Goal: Task Accomplishment & Management: Manage account settings

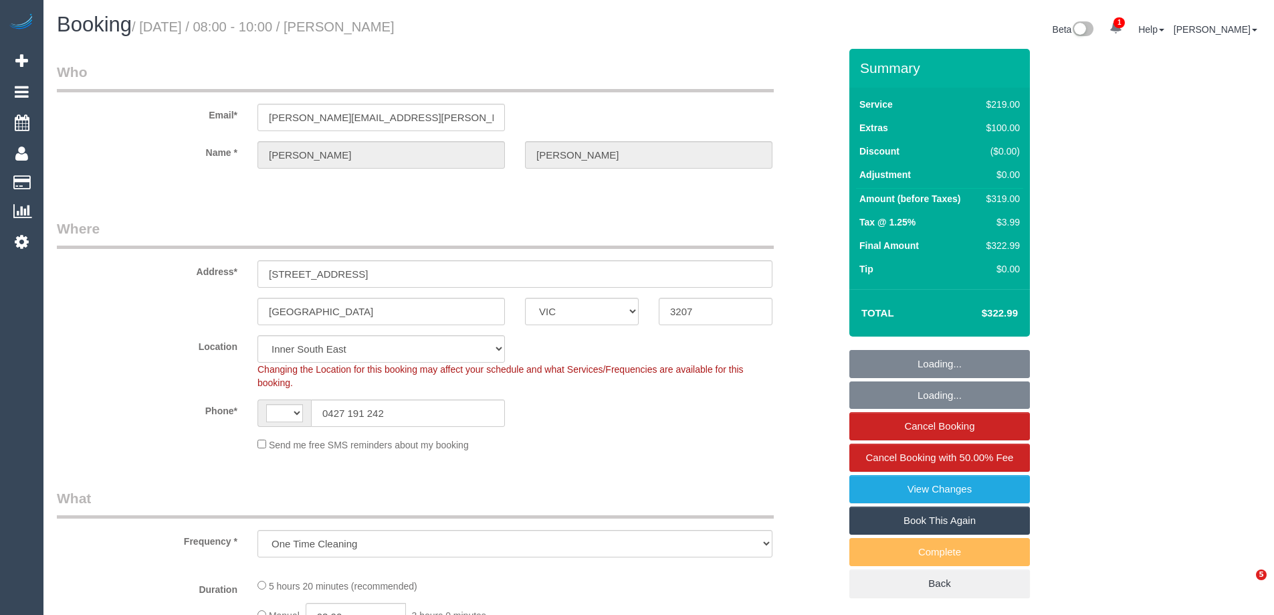
select select "VIC"
select select "object:801"
select select "string:AU"
select select "string:stripe-pm_1S7TFl2GScqysDRVumSjWoCy"
select select "number:29"
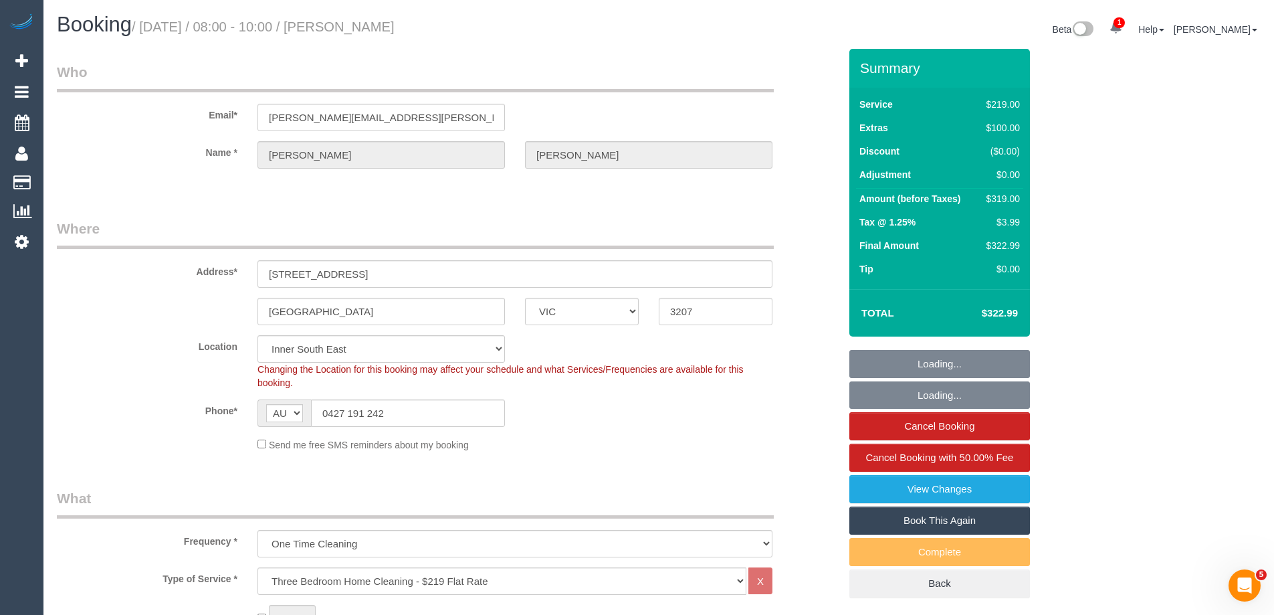
select select "number:14"
select select "number:18"
select select "number:24"
select select "number:13"
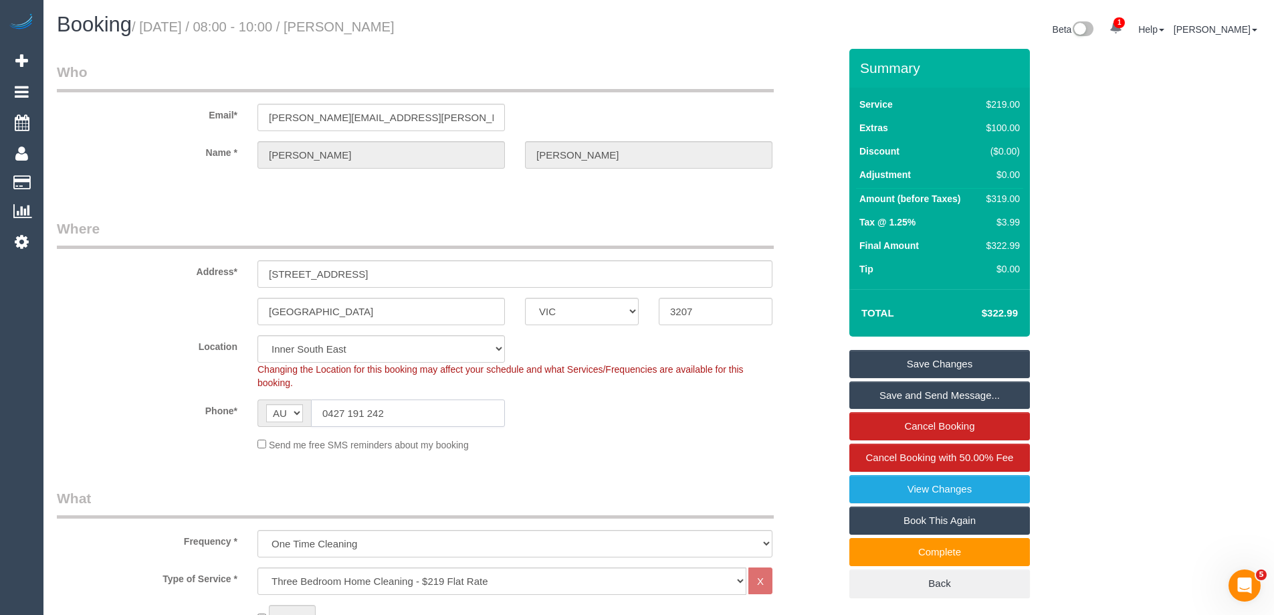
drag, startPoint x: 421, startPoint y: 406, endPoint x: 25, endPoint y: 375, distance: 397.2
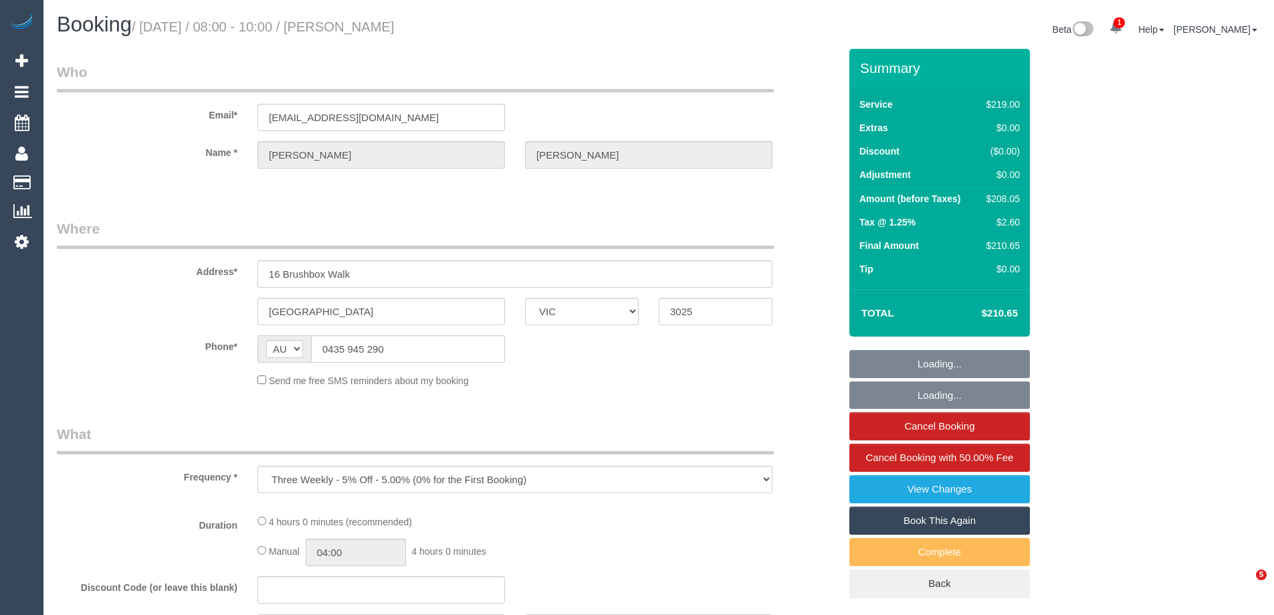
select select "VIC"
select select "string:stripe-pm_1QRvmc2GScqysDRVNno8ZYQZ"
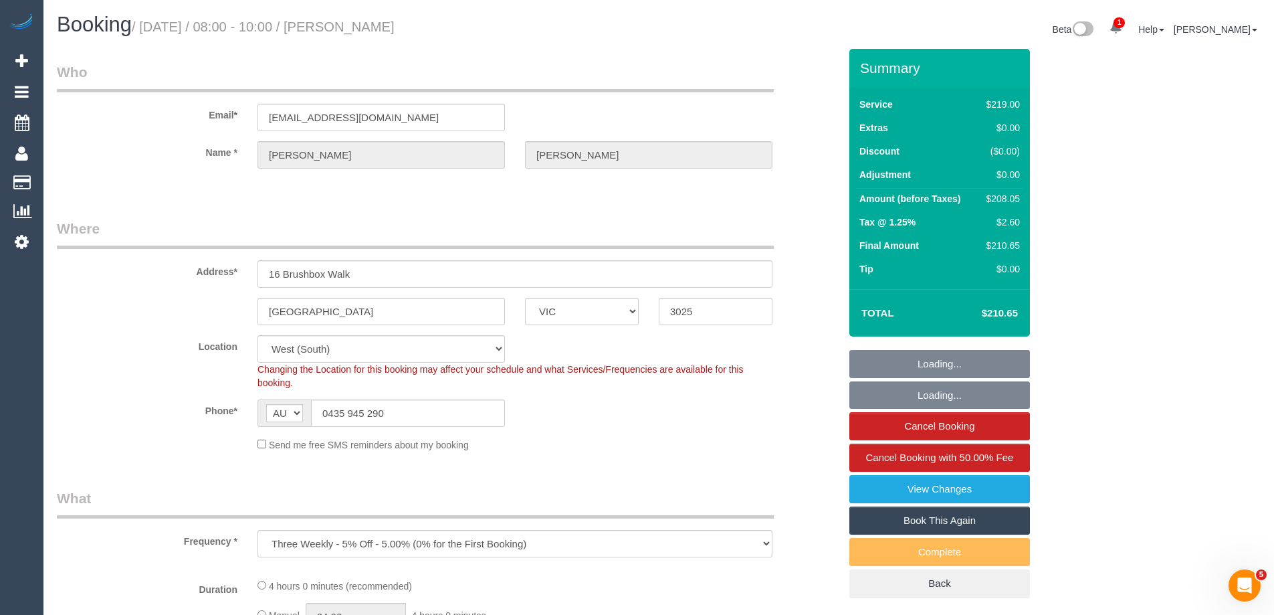
select select "object:562"
select select "number:29"
select select "number:14"
select select "number:19"
select select "number:22"
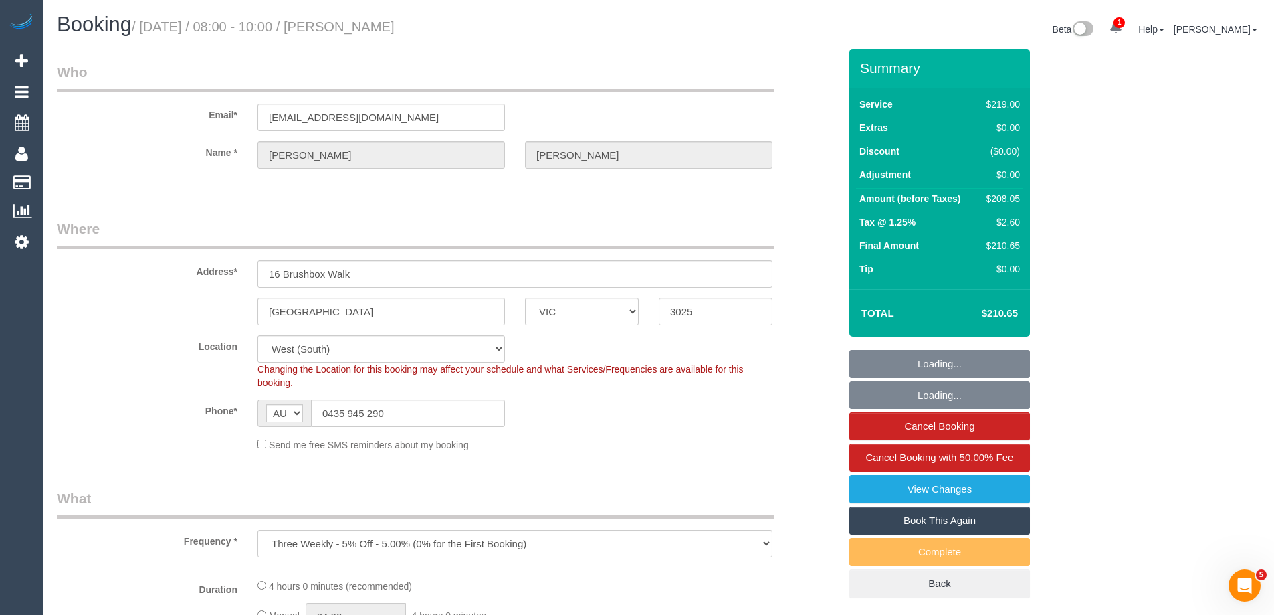
select select "number:34"
select select "number:12"
click at [418, 419] on input "0435 945 290" at bounding box center [408, 412] width 194 height 27
click at [417, 417] on input "0435 945 290" at bounding box center [408, 412] width 194 height 27
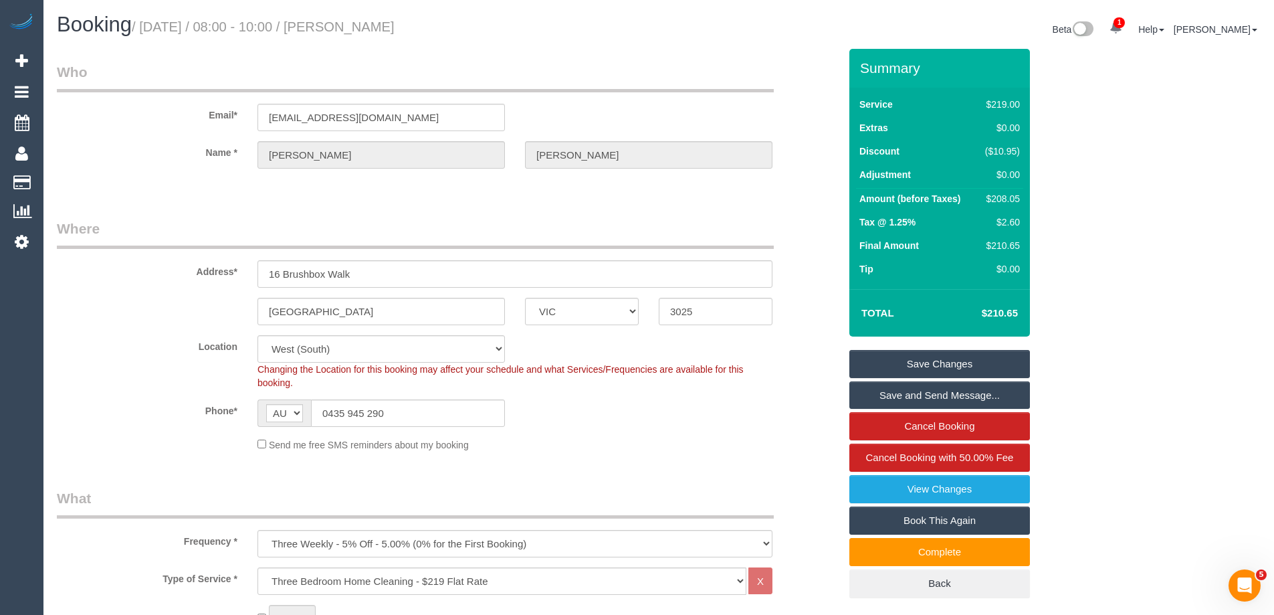
click at [1098, 408] on div "Summary Service $219.00 Extras $0.00 Discount ($10.95) Adjustment $0.00 Amount …" at bounding box center [989, 337] width 301 height 576
drag, startPoint x: 409, startPoint y: 417, endPoint x: 35, endPoint y: 371, distance: 377.3
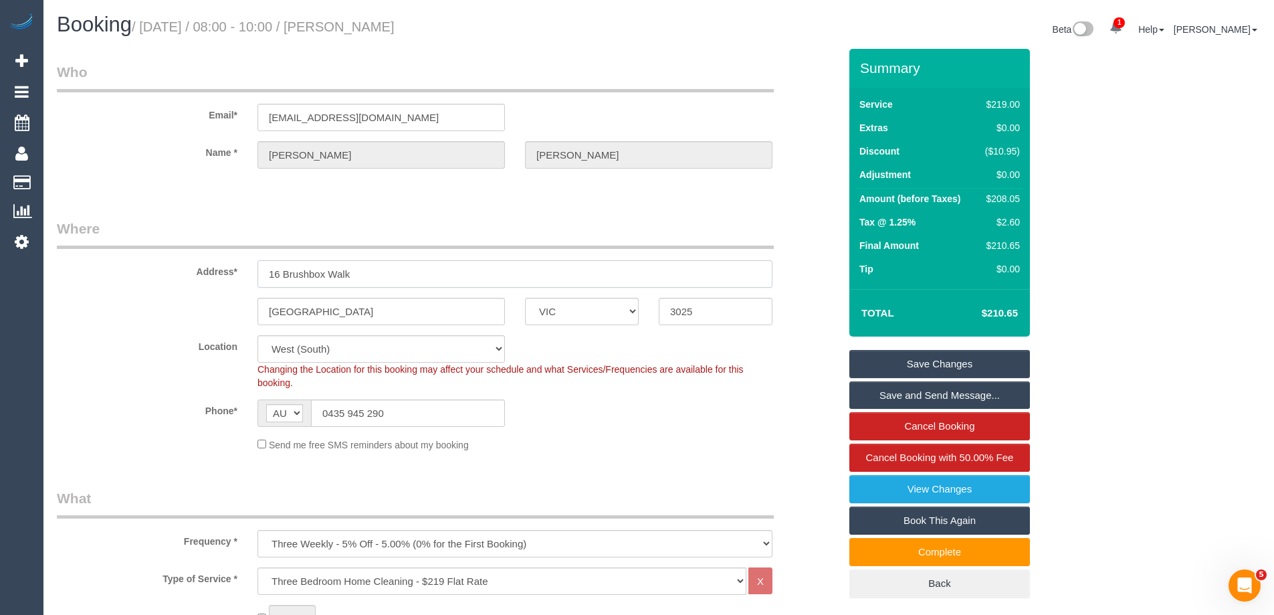
drag, startPoint x: 405, startPoint y: 266, endPoint x: 64, endPoint y: 254, distance: 341.3
